Goal: Obtain resource: Download file/media

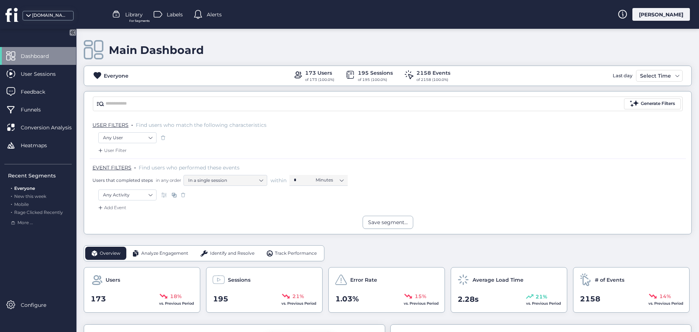
scroll to position [130, 0]
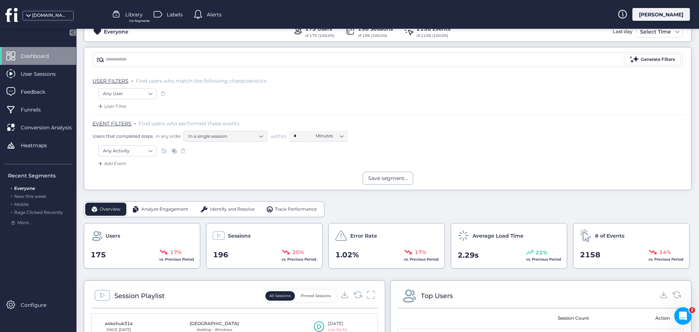
scroll to position [109, 0]
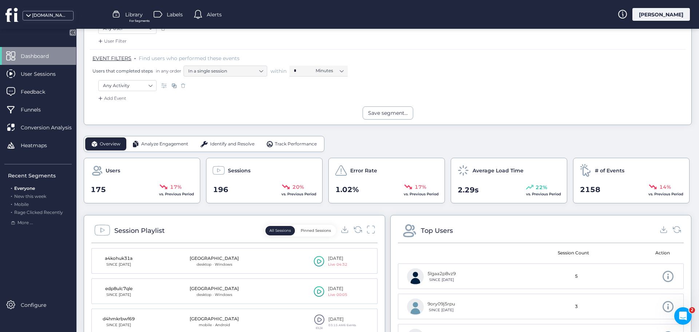
click at [166, 144] on span "Analyze Engagement" at bounding box center [164, 143] width 47 height 7
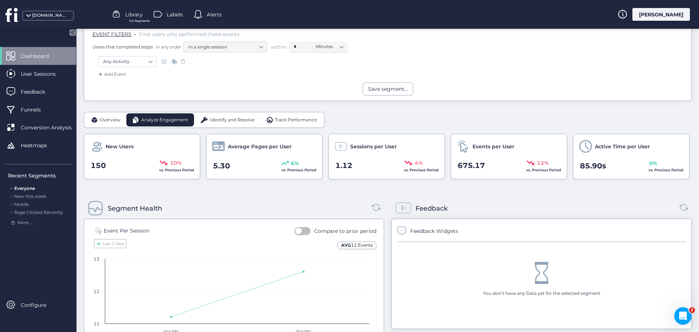
scroll to position [182, 0]
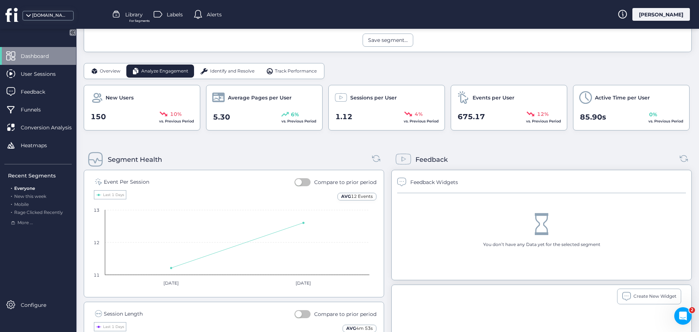
click at [239, 67] on div "Identify and Resolve" at bounding box center [227, 70] width 66 height 13
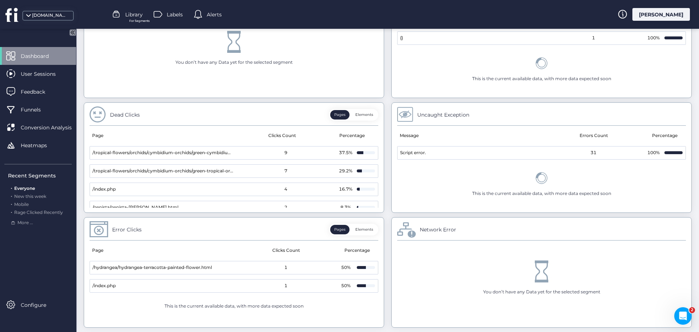
scroll to position [255, 0]
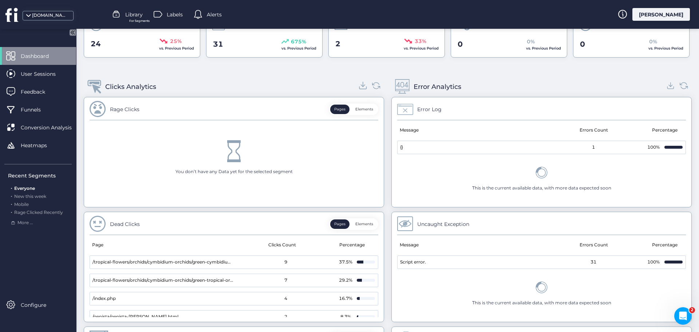
click at [361, 86] on icon at bounding box center [363, 85] width 4 height 2
click at [666, 85] on icon at bounding box center [671, 85] width 10 height 10
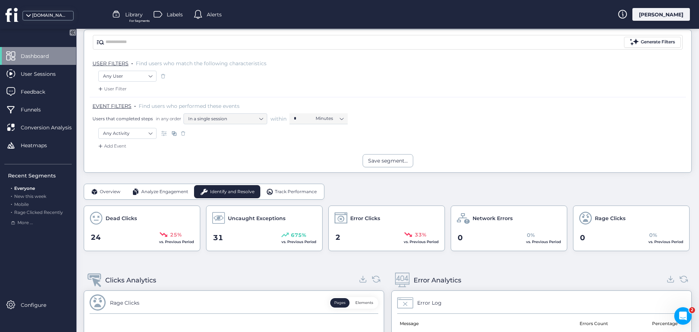
scroll to position [73, 0]
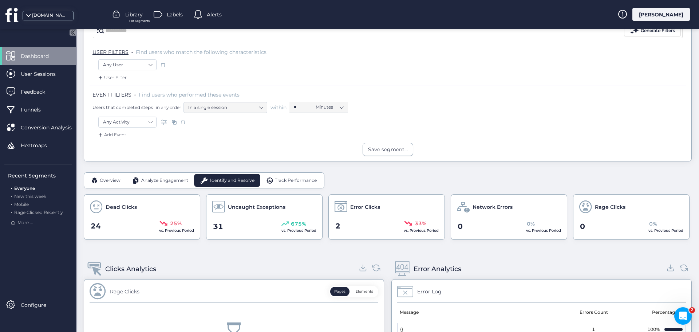
click at [301, 182] on span "Track Performance" at bounding box center [296, 180] width 42 height 7
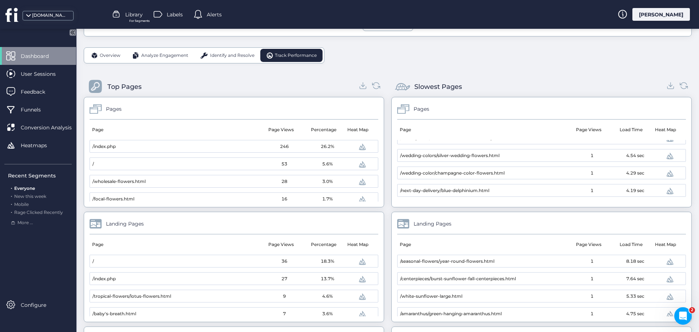
scroll to position [146, 0]
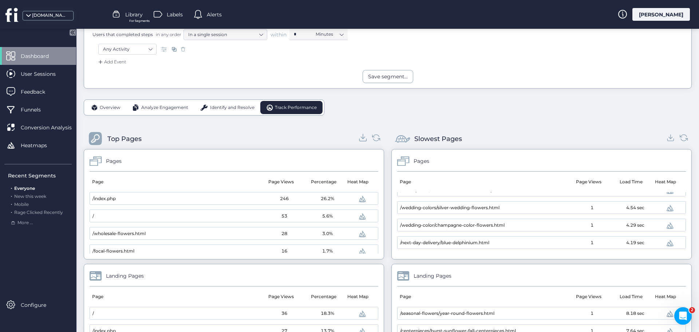
click at [359, 139] on icon at bounding box center [363, 137] width 10 height 10
click at [669, 138] on icon at bounding box center [671, 138] width 4 height 2
